Goal: Task Accomplishment & Management: Complete application form

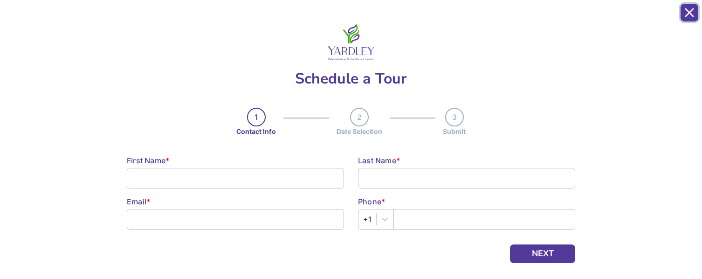
click at [686, 11] on icon "Close" at bounding box center [689, 12] width 9 height 9
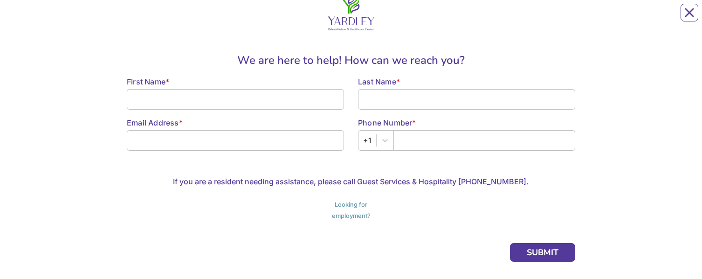
scroll to position [47, 0]
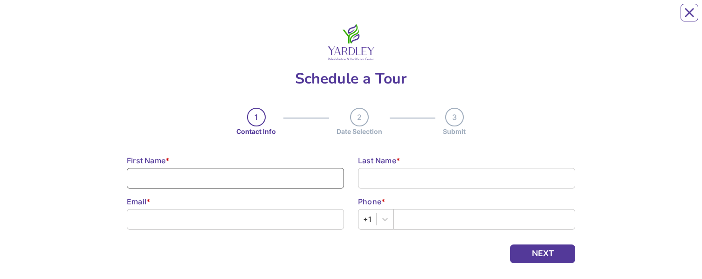
click at [148, 18] on input at bounding box center [235, 178] width 217 height 21
type input "[PERSON_NAME]"
type input "[EMAIL_ADDRESS][DOMAIN_NAME]"
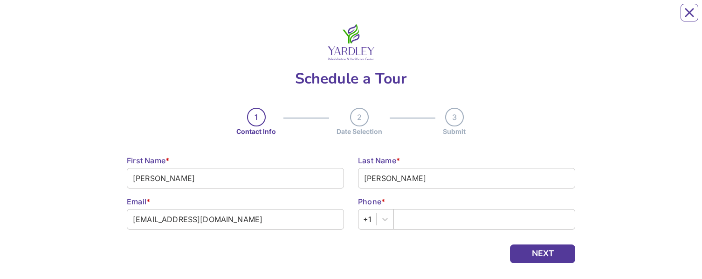
type input "2157069552"
click at [465, 18] on div "Schedule a Tour 1 Contact Info 2 Date Selection 3 Submit Contact Info Step 1 \ …" at bounding box center [351, 160] width 448 height 303
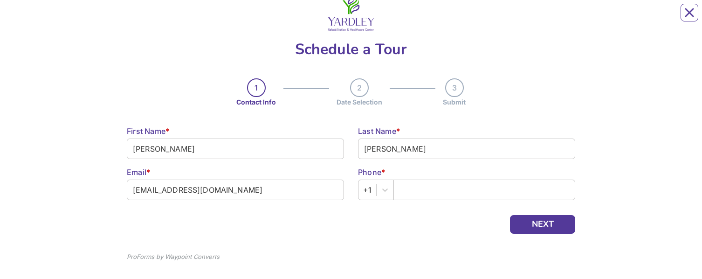
scroll to position [43, 0]
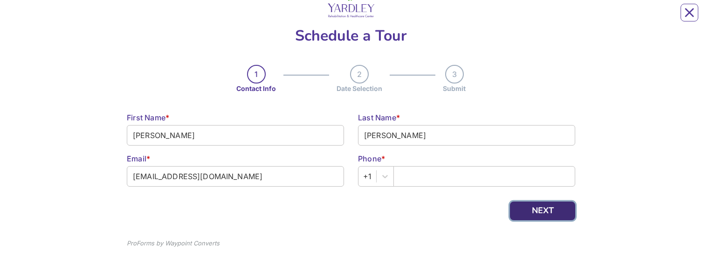
click at [540, 18] on button "NEXT" at bounding box center [542, 210] width 65 height 19
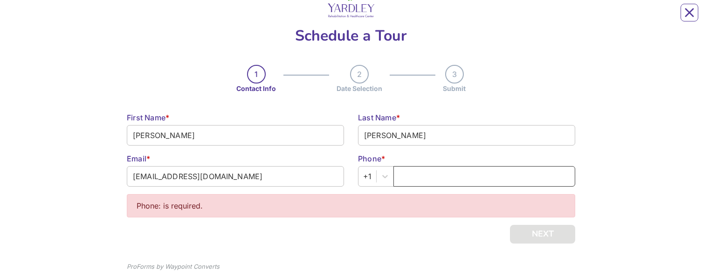
click at [411, 18] on input "text" at bounding box center [484, 176] width 182 height 21
type input "2157069552"
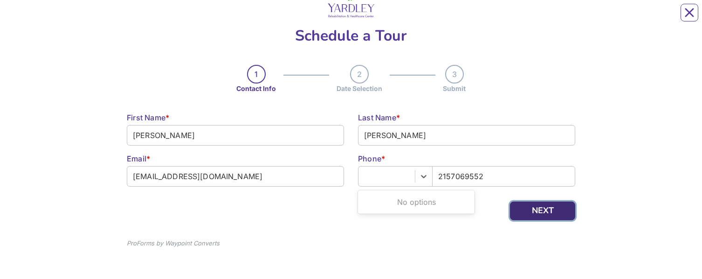
click at [539, 18] on button "NEXT" at bounding box center [542, 210] width 65 height 19
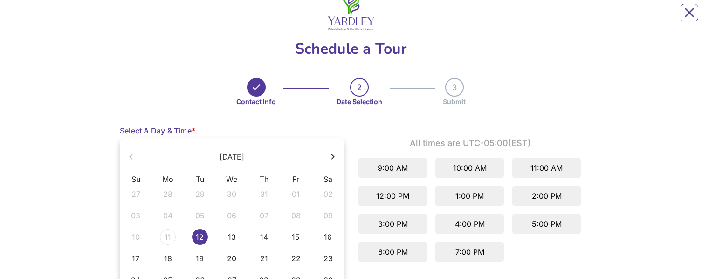
scroll to position [47, 0]
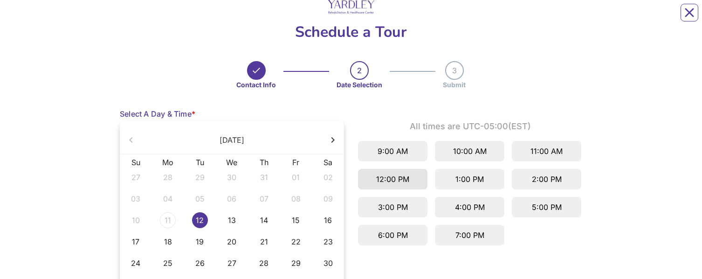
click at [409, 18] on div "12:00 PM" at bounding box center [392, 179] width 69 height 21
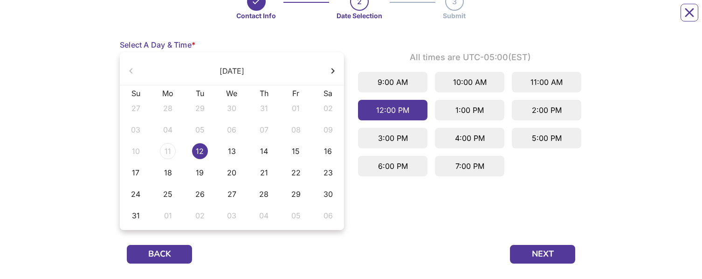
scroll to position [140, 0]
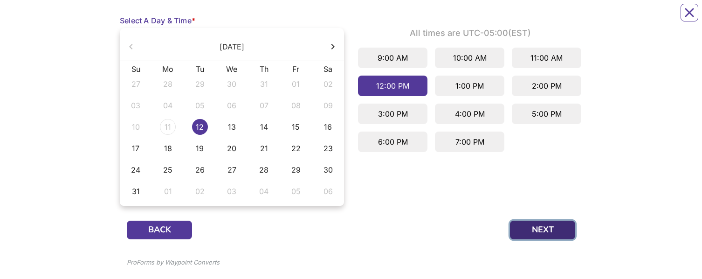
click at [545, 18] on button "NEXT" at bounding box center [542, 229] width 65 height 19
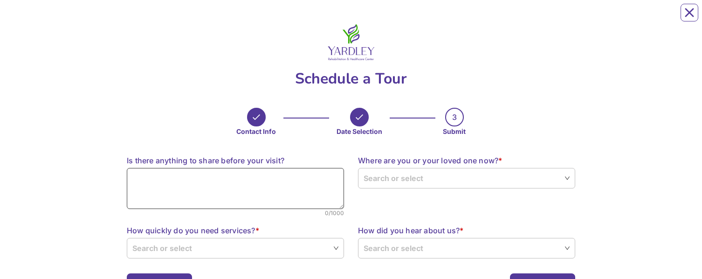
click at [247, 18] on textarea at bounding box center [235, 188] width 217 height 41
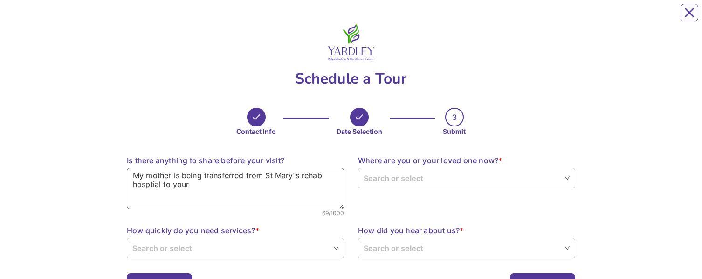
click at [247, 18] on textarea "My mother is being transferred from St Mary's rehab hosptial to your" at bounding box center [235, 188] width 217 height 41
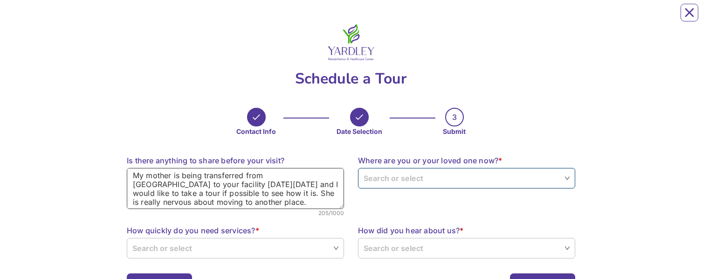
type textarea "My mother is being transferred from [GEOGRAPHIC_DATA] to your facility [DATE][D…"
click at [403, 18] on input "search" at bounding box center [466, 177] width 206 height 19
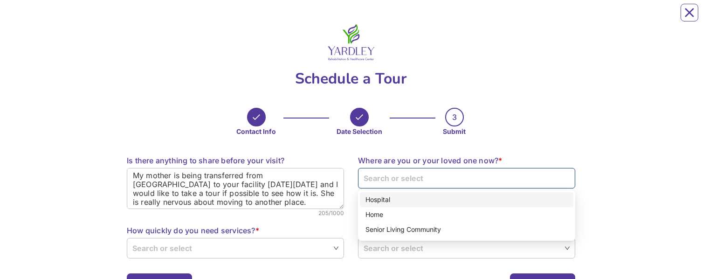
click at [400, 18] on div "Hospital" at bounding box center [466, 199] width 202 height 10
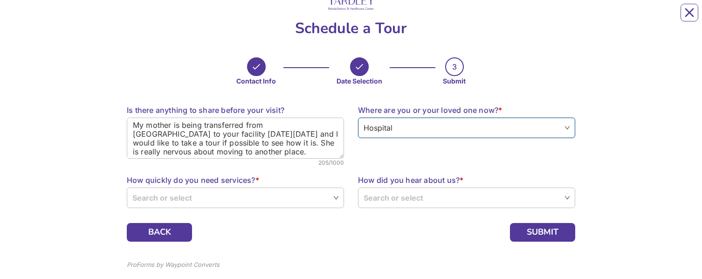
scroll to position [72, 0]
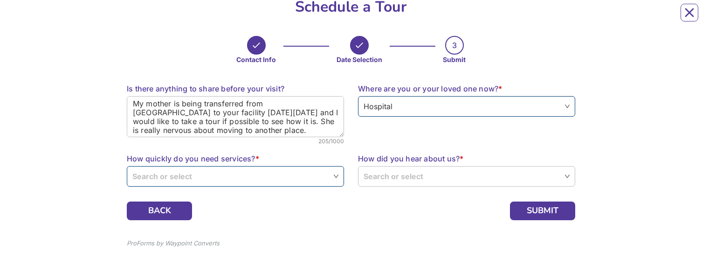
click at [156, 18] on input "search" at bounding box center [235, 175] width 206 height 19
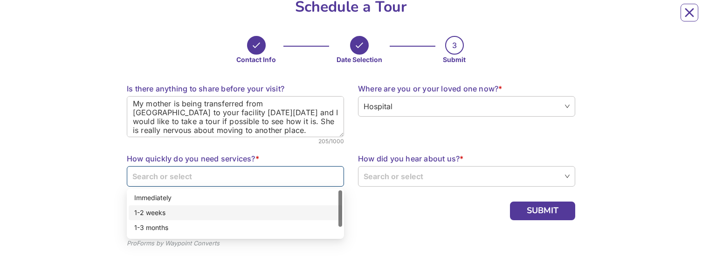
click at [160, 18] on div "1-2 weeks" at bounding box center [235, 212] width 202 height 10
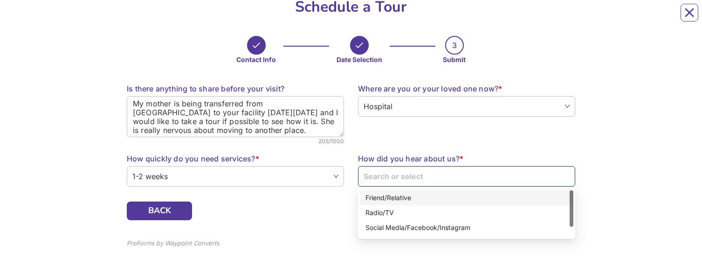
click at [436, 18] on input "search" at bounding box center [466, 175] width 206 height 19
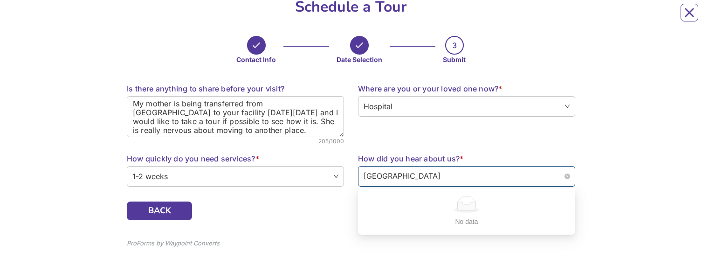
type input "[GEOGRAPHIC_DATA]"
click at [591, 18] on div "Schedule a Tour Contact Info Date Selection 3 Submit Submit Step 3 \ 3 Is there…" at bounding box center [351, 104] width 596 height 332
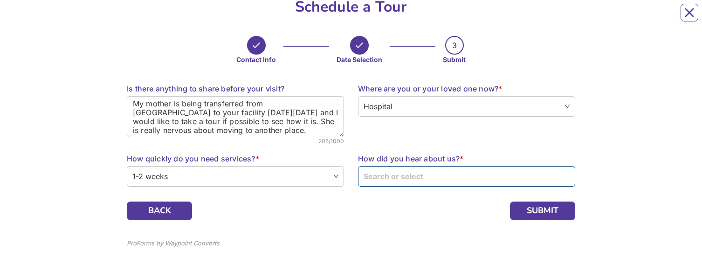
click at [418, 18] on input "search" at bounding box center [466, 175] width 206 height 19
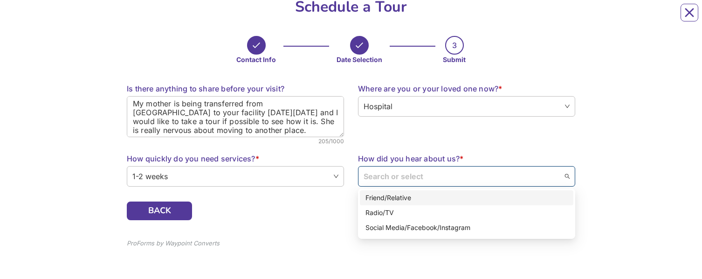
click at [395, 18] on div "Friend/Relative" at bounding box center [466, 197] width 202 height 10
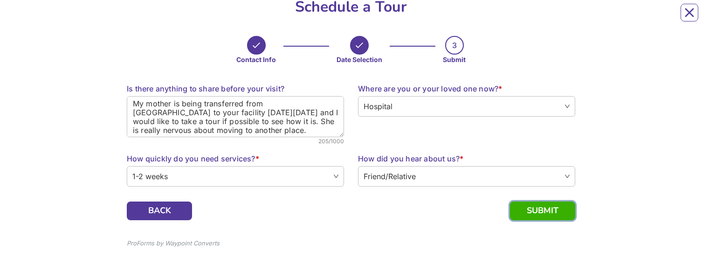
click at [543, 18] on button "SUBMIT" at bounding box center [542, 210] width 65 height 19
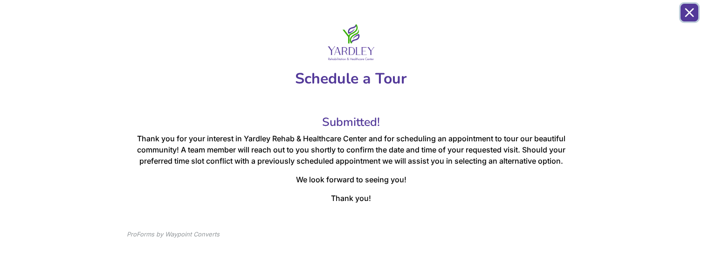
click at [689, 17] on icon "Close" at bounding box center [689, 12] width 9 height 9
